Goal: Information Seeking & Learning: Learn about a topic

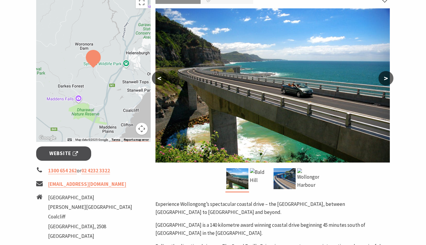
scroll to position [4, 0]
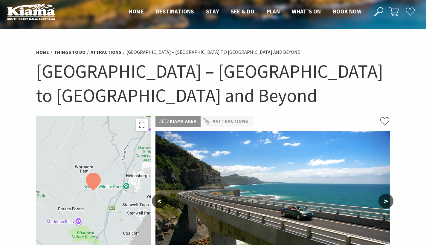
click at [385, 199] on button ">" at bounding box center [386, 201] width 15 height 14
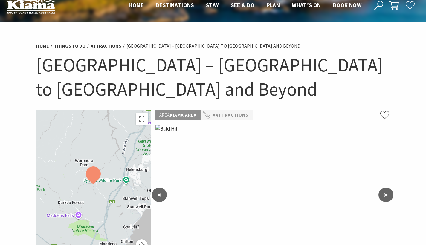
scroll to position [45, 0]
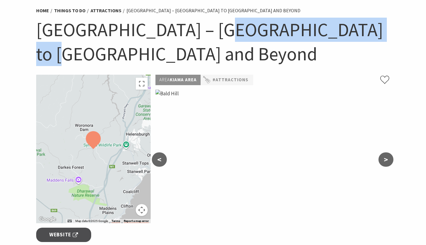
drag, startPoint x: 201, startPoint y: 30, endPoint x: 396, endPoint y: 35, distance: 194.8
click at [396, 35] on section "Home Things To Do Attractions [GEOGRAPHIC_DATA] – [GEOGRAPHIC_DATA] to [GEOGRAP…" at bounding box center [213, 221] width 426 height 469
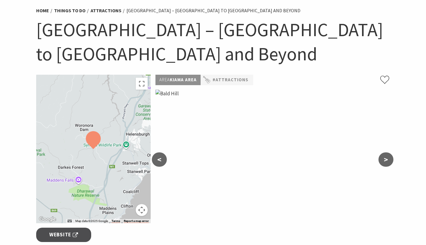
click at [316, 39] on h1 "[GEOGRAPHIC_DATA] – [GEOGRAPHIC_DATA] to [GEOGRAPHIC_DATA] and Beyond" at bounding box center [213, 42] width 354 height 48
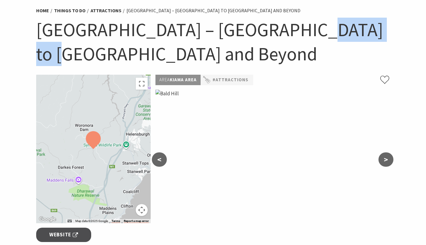
drag, startPoint x: 279, startPoint y: 28, endPoint x: 375, endPoint y: 28, distance: 96.3
click at [375, 28] on h1 "[GEOGRAPHIC_DATA] – [GEOGRAPHIC_DATA] to [GEOGRAPHIC_DATA] and Beyond" at bounding box center [213, 42] width 354 height 48
copy h1 "Wollongong"
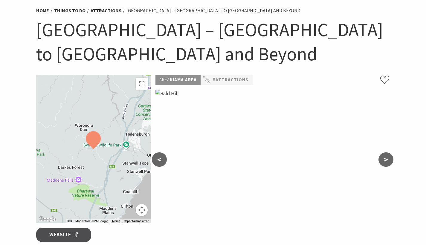
click at [263, 56] on h1 "[GEOGRAPHIC_DATA] – [GEOGRAPHIC_DATA] to [GEOGRAPHIC_DATA] and Beyond" at bounding box center [213, 42] width 354 height 48
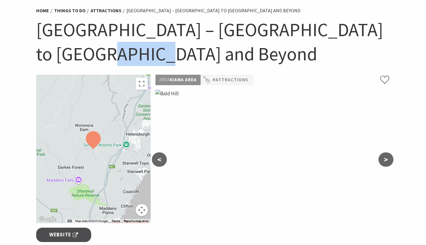
drag, startPoint x: 71, startPoint y: 51, endPoint x: 133, endPoint y: 51, distance: 62.8
click at [133, 51] on h1 "[GEOGRAPHIC_DATA] – [GEOGRAPHIC_DATA] to [GEOGRAPHIC_DATA] and Beyond" at bounding box center [213, 42] width 354 height 48
copy h1 "Beyond"
